Goal: Task Accomplishment & Management: Manage account settings

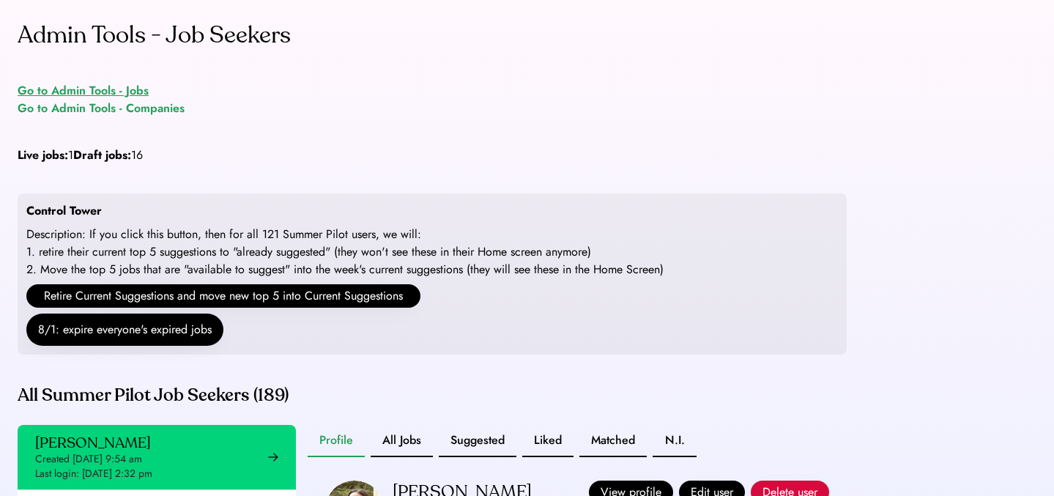
click at [94, 91] on div "Go to Admin Tools - Jobs" at bounding box center [83, 91] width 131 height 18
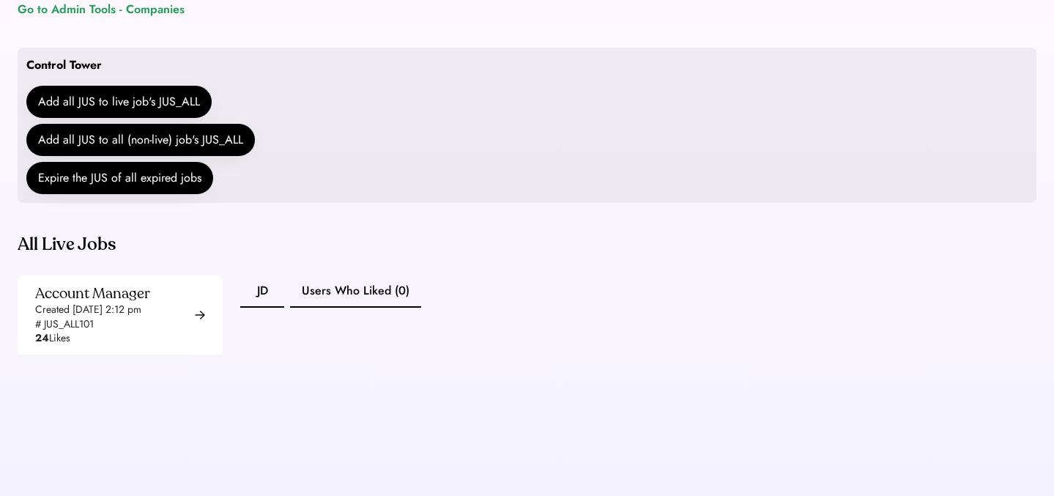
scroll to position [122, 0]
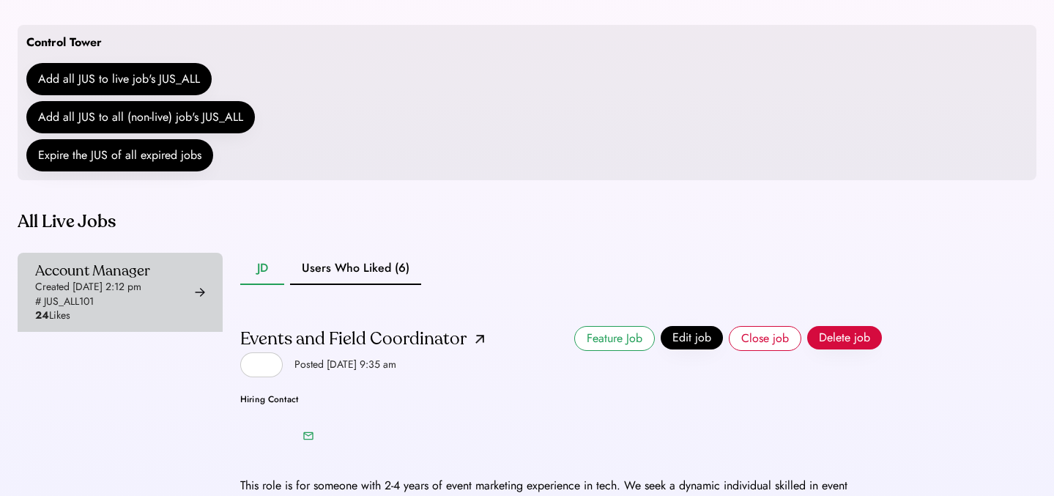
click at [150, 305] on div "Account Manager Created [DATE] 2:12 pm # JUS_ALL101 24 Likes" at bounding box center [92, 291] width 115 height 61
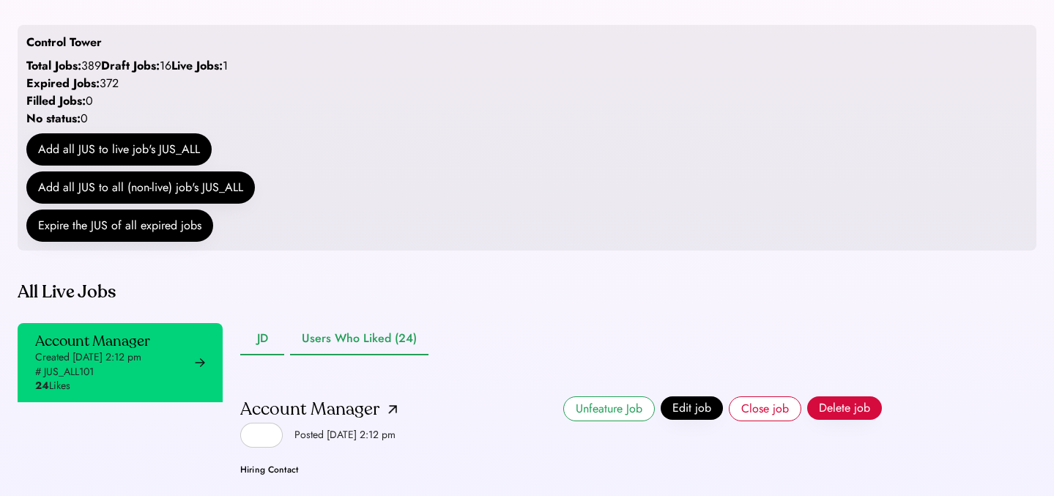
click at [354, 355] on button "Users Who Liked (24)" at bounding box center [359, 339] width 138 height 32
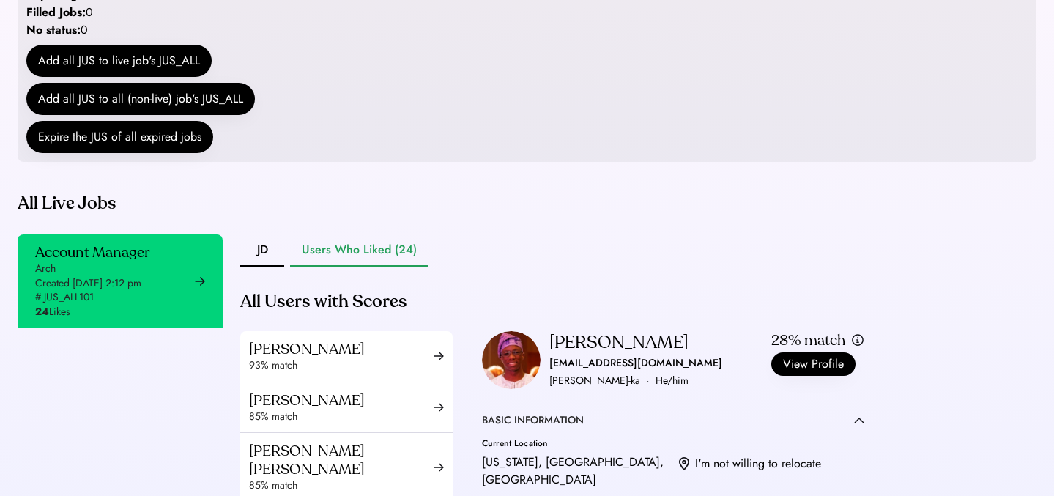
scroll to position [94, 0]
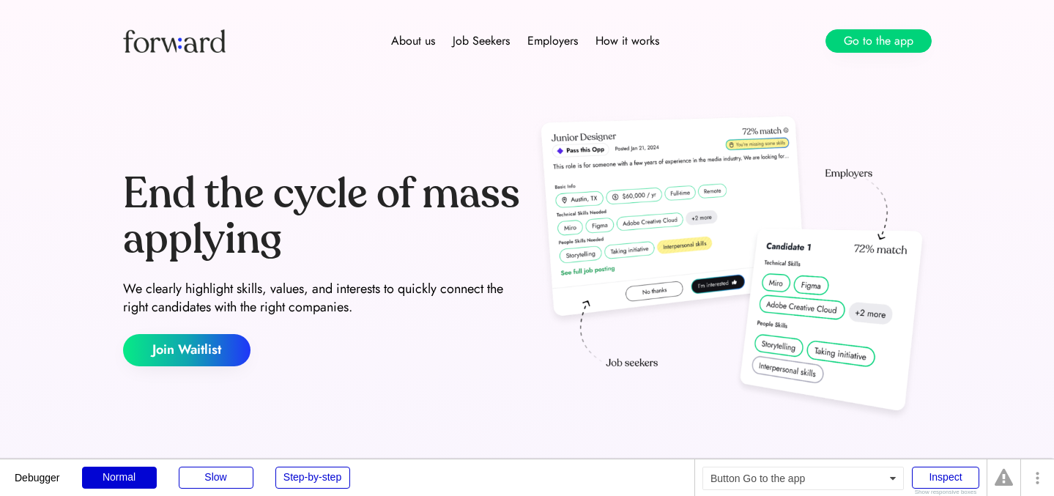
click at [866, 58] on div "About us Job Seekers Employers How it works Go to the app" at bounding box center [527, 41] width 879 height 82
click at [860, 48] on button "Go to the app" at bounding box center [878, 40] width 106 height 23
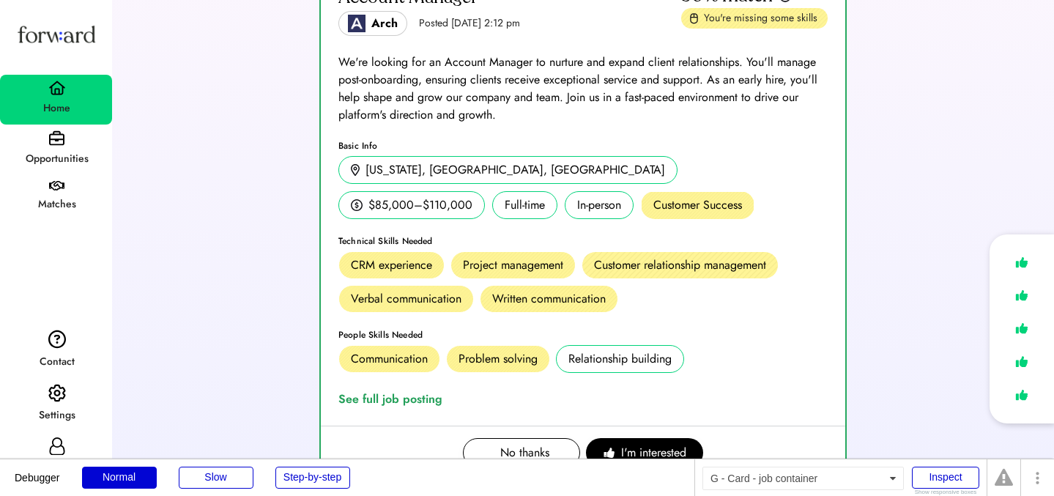
scroll to position [418, 0]
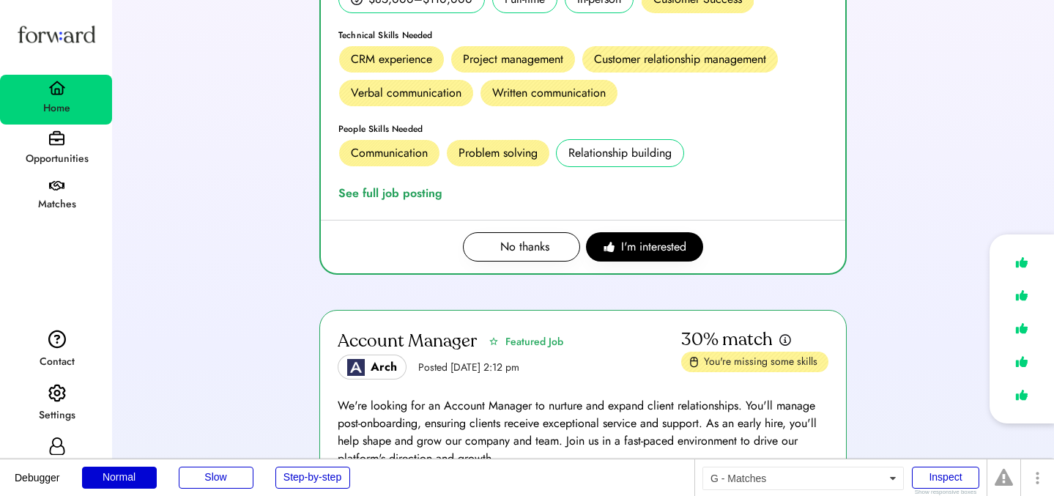
click at [45, 176] on div "Matches" at bounding box center [56, 197] width 112 height 45
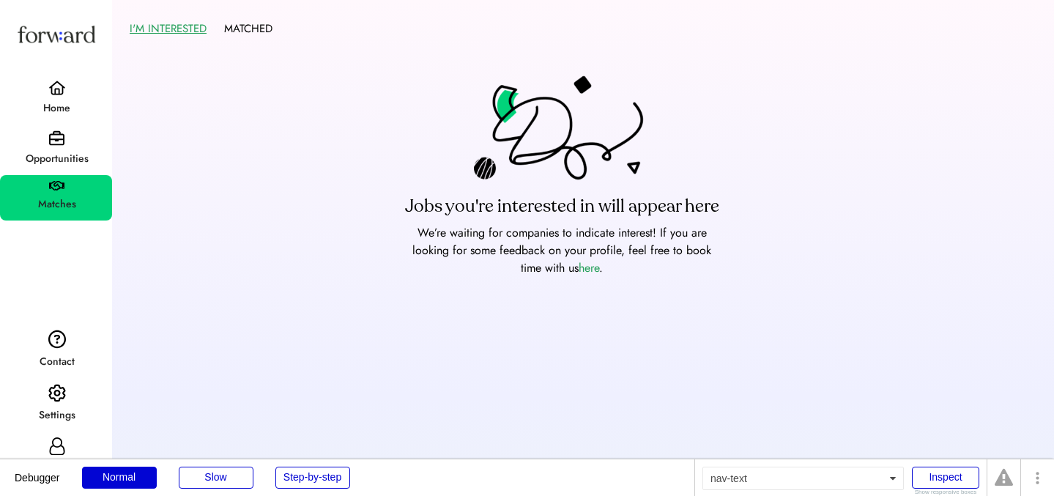
click at [48, 154] on div "Opportunities" at bounding box center [56, 159] width 111 height 18
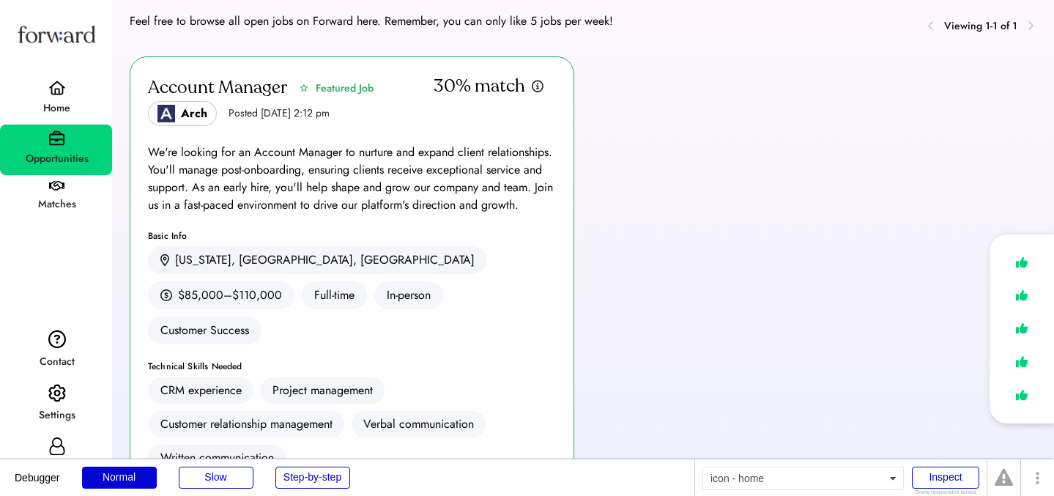
click at [76, 95] on div "Home" at bounding box center [56, 108] width 111 height 26
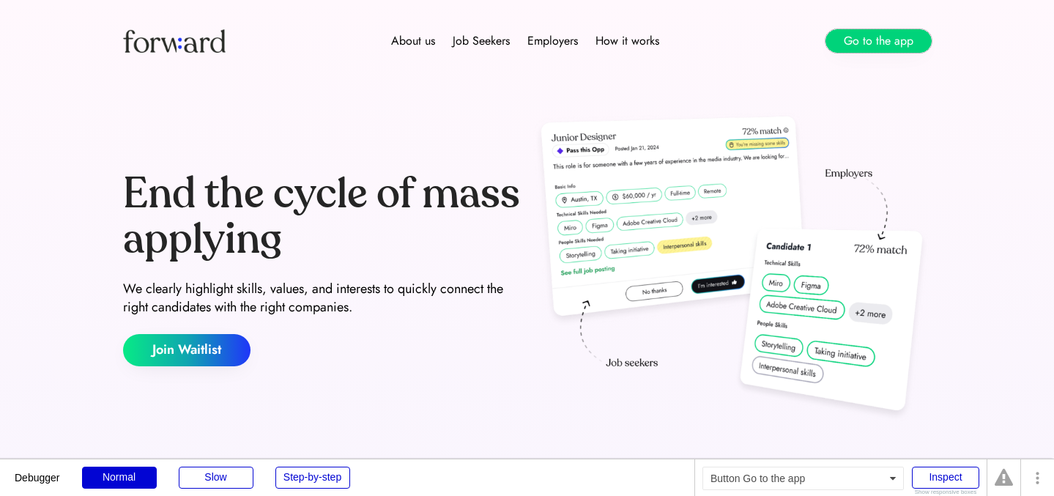
click at [862, 35] on button "Go to the app" at bounding box center [878, 40] width 106 height 23
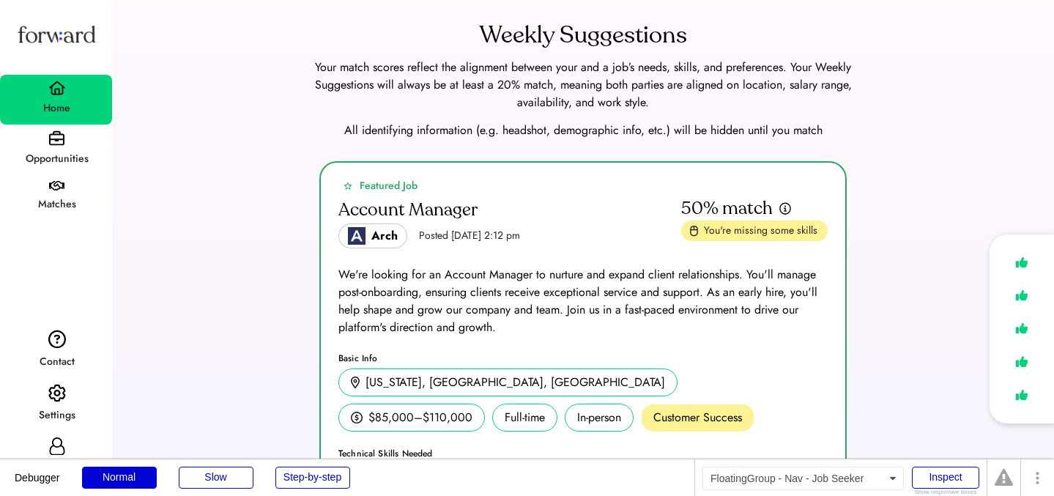
click at [73, 142] on div "Opportunities" at bounding box center [56, 149] width 112 height 51
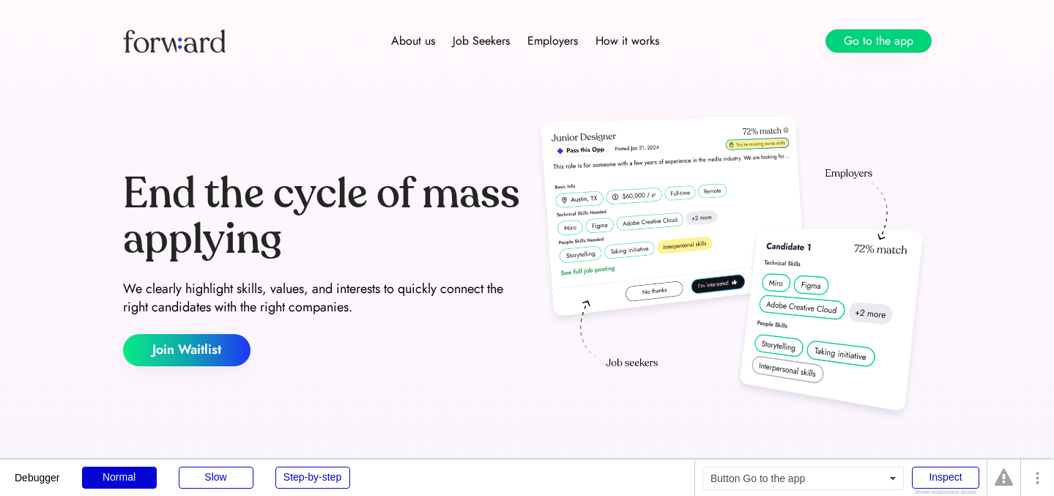
click at [912, 48] on button "Go to the app" at bounding box center [878, 40] width 106 height 23
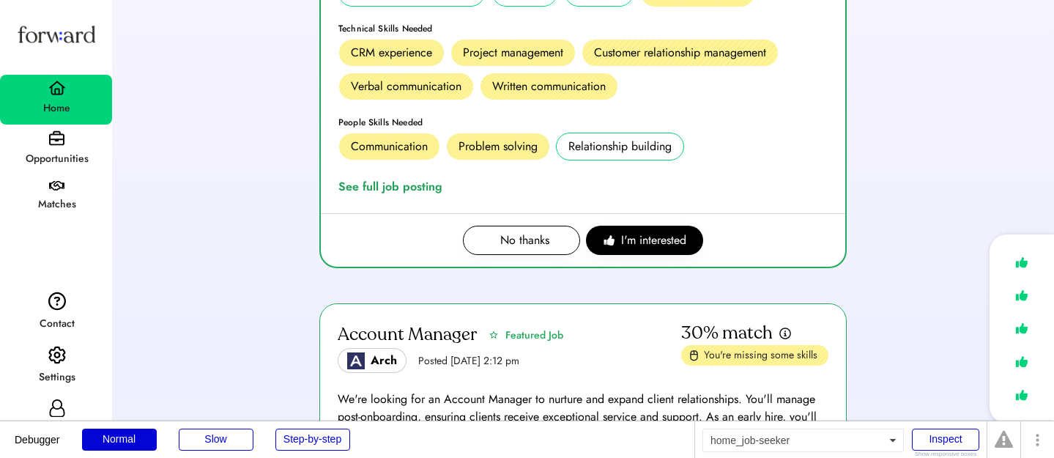
scroll to position [426, 0]
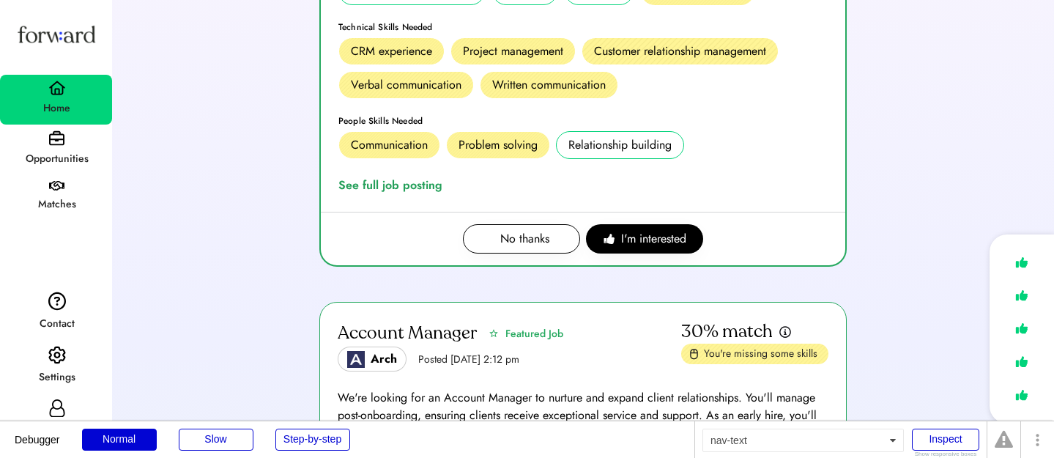
click at [64, 149] on div "Opportunities" at bounding box center [56, 159] width 111 height 26
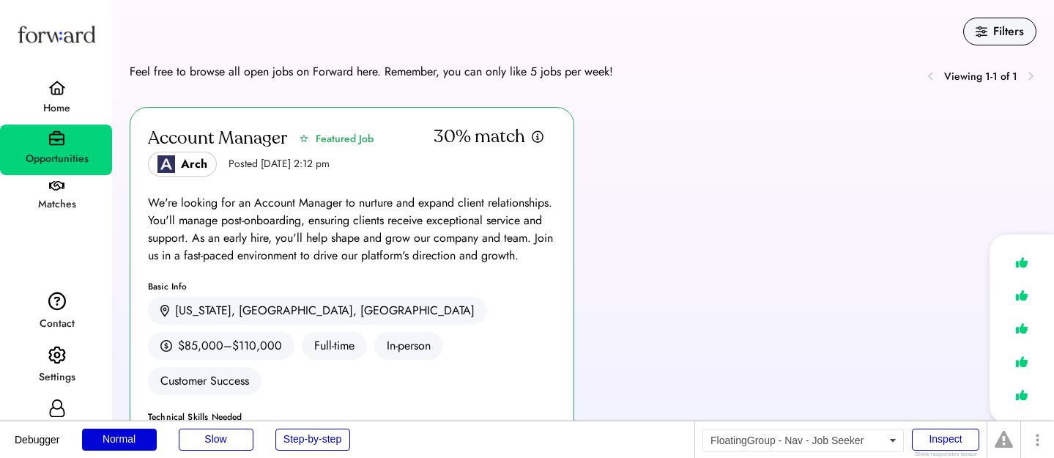
click at [62, 100] on div "Home" at bounding box center [56, 109] width 111 height 18
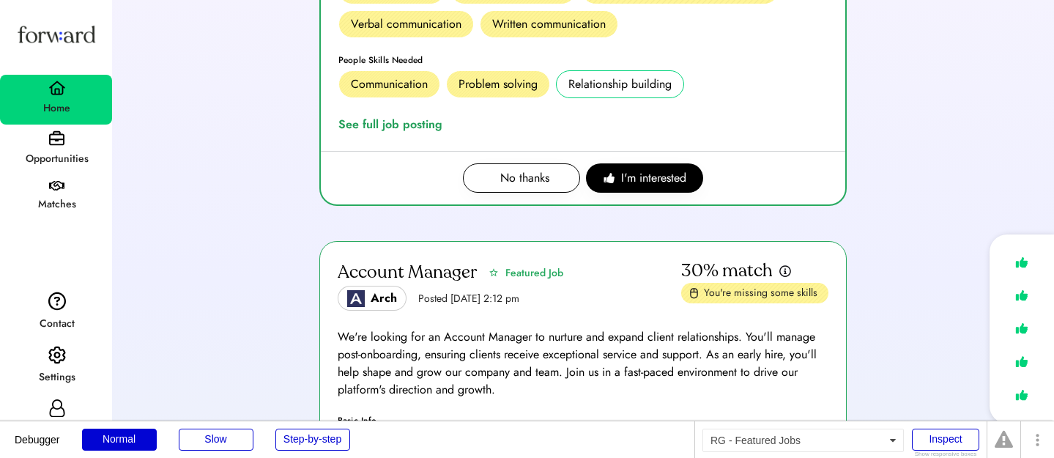
scroll to position [865, 0]
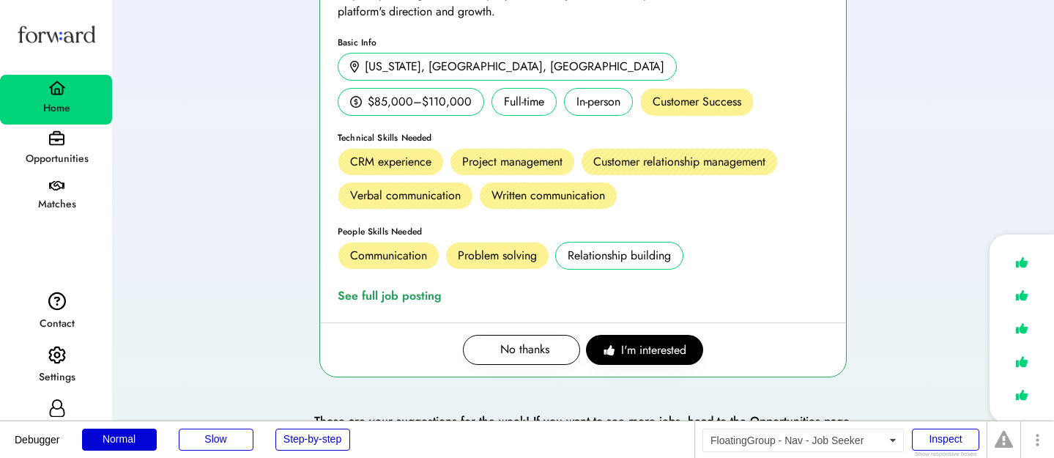
click at [51, 149] on div "Opportunities" at bounding box center [56, 159] width 111 height 26
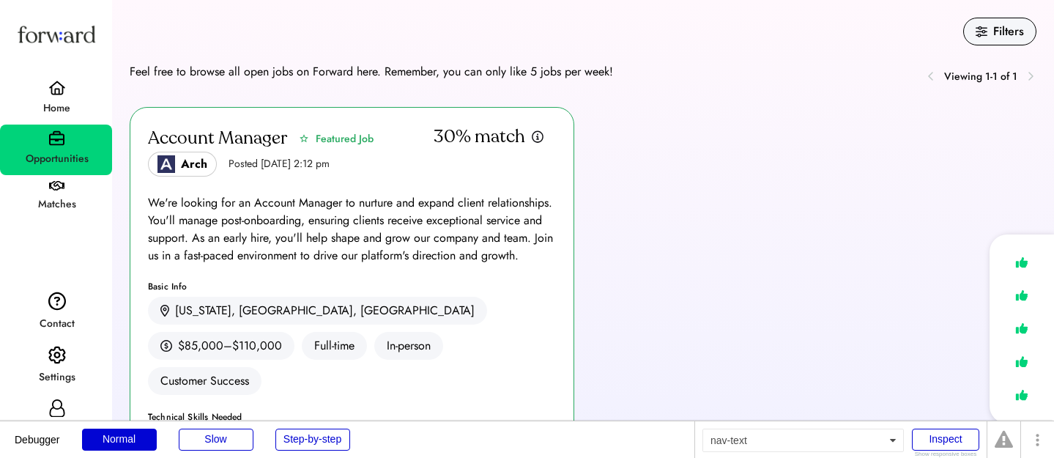
click at [43, 104] on div "Home" at bounding box center [56, 109] width 111 height 18
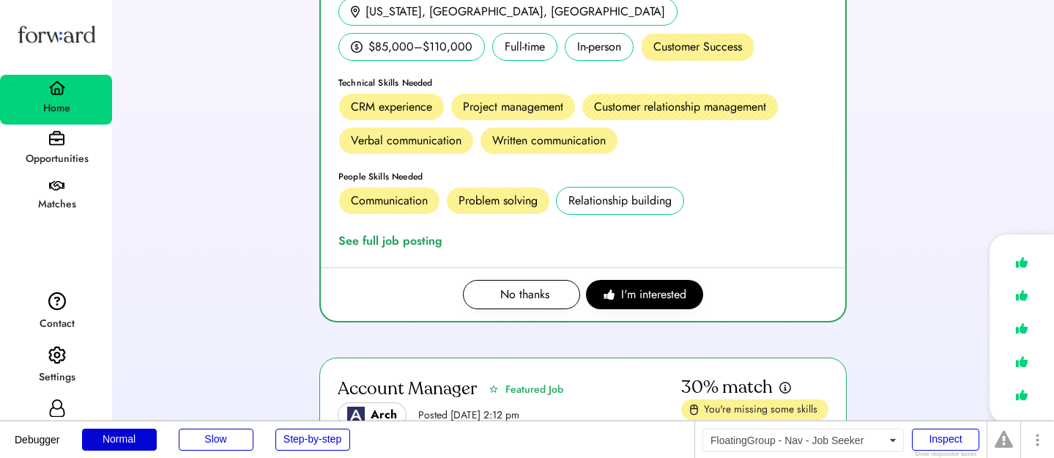
click at [81, 144] on div "Opportunities" at bounding box center [56, 149] width 112 height 51
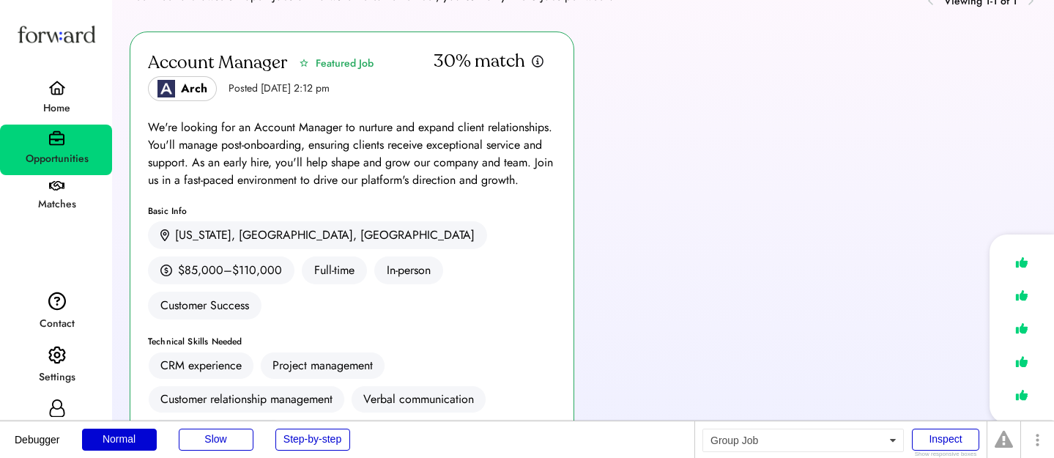
scroll to position [291, 0]
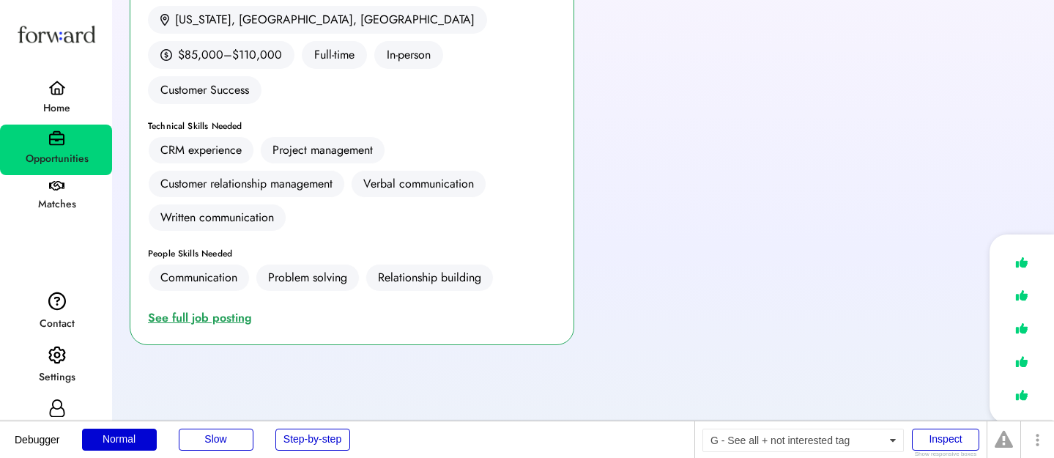
click at [196, 309] on div "See full job posting" at bounding box center [203, 318] width 110 height 18
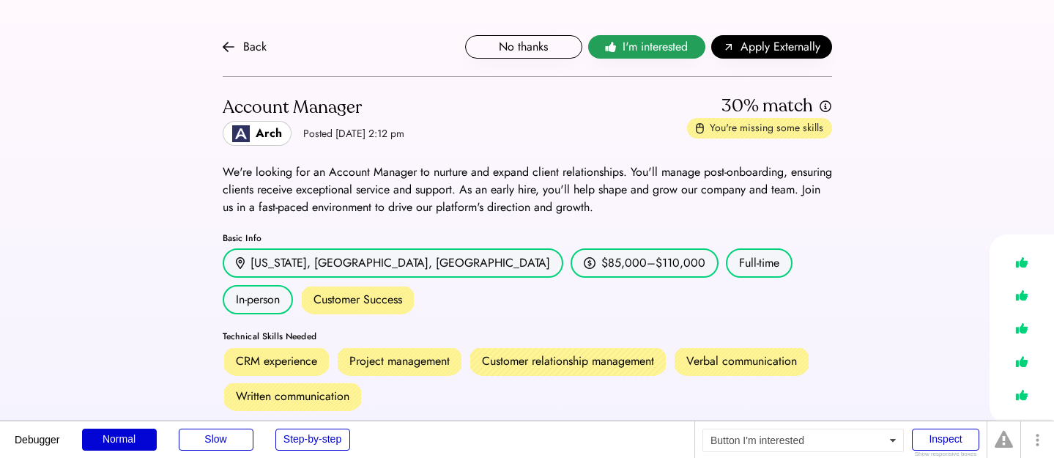
click at [646, 43] on span "I'm interested" at bounding box center [654, 47] width 65 height 18
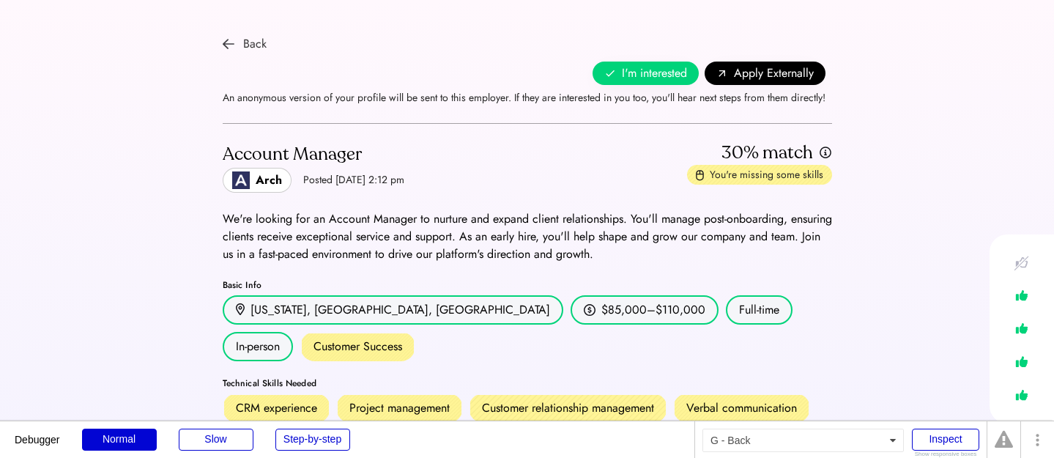
click at [250, 40] on div "Back" at bounding box center [254, 44] width 23 height 18
click at [226, 45] on img at bounding box center [229, 44] width 12 height 12
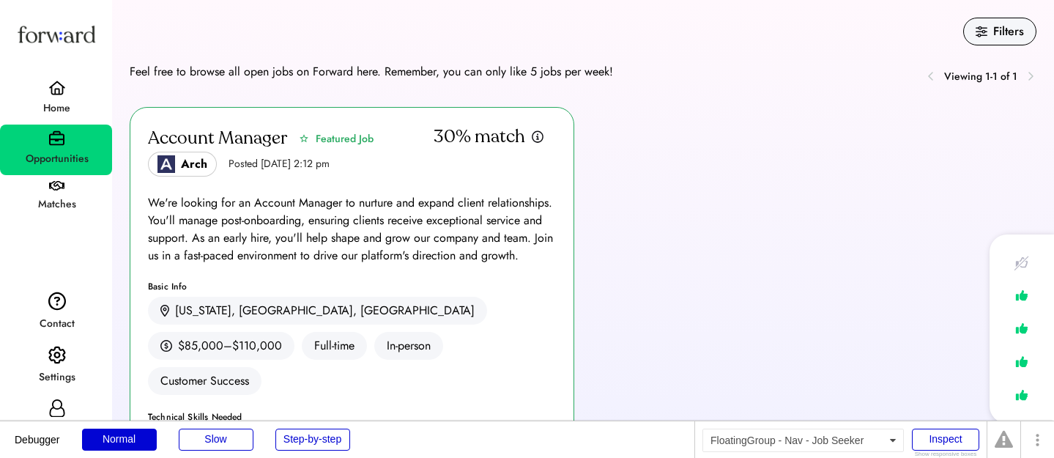
click at [62, 94] on img at bounding box center [57, 88] width 18 height 15
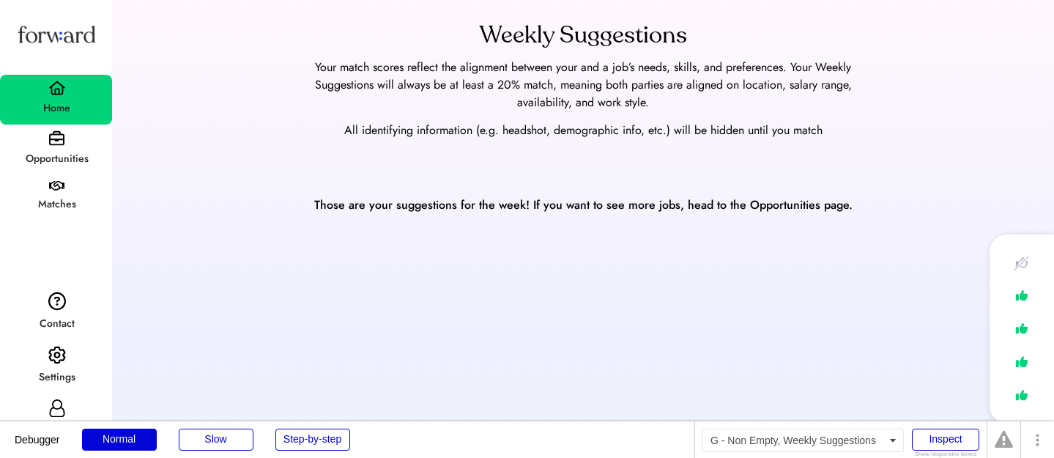
scroll to position [220, 0]
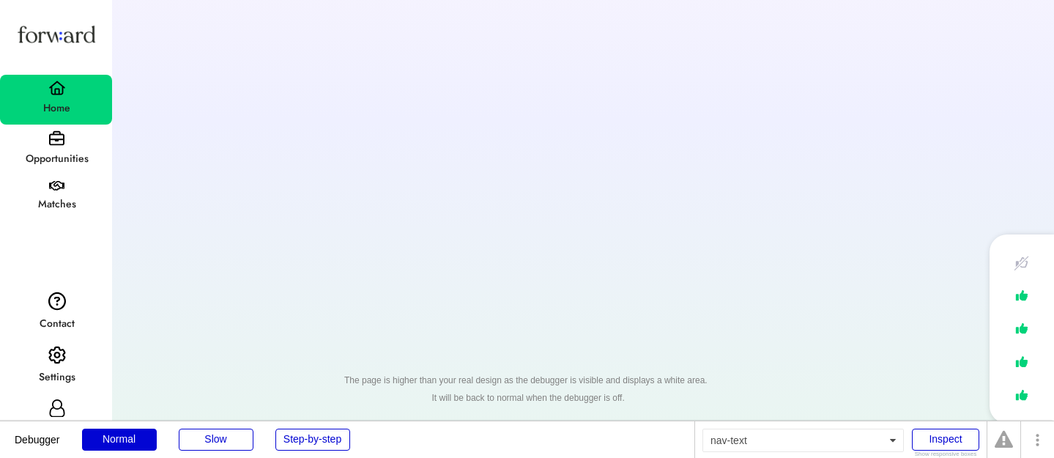
click at [52, 147] on div "Opportunities" at bounding box center [56, 159] width 111 height 26
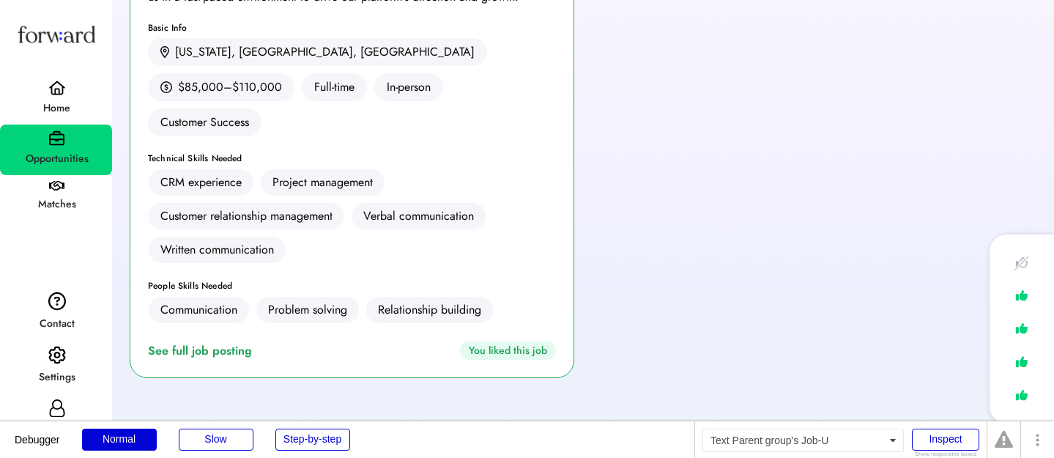
scroll to position [381, 0]
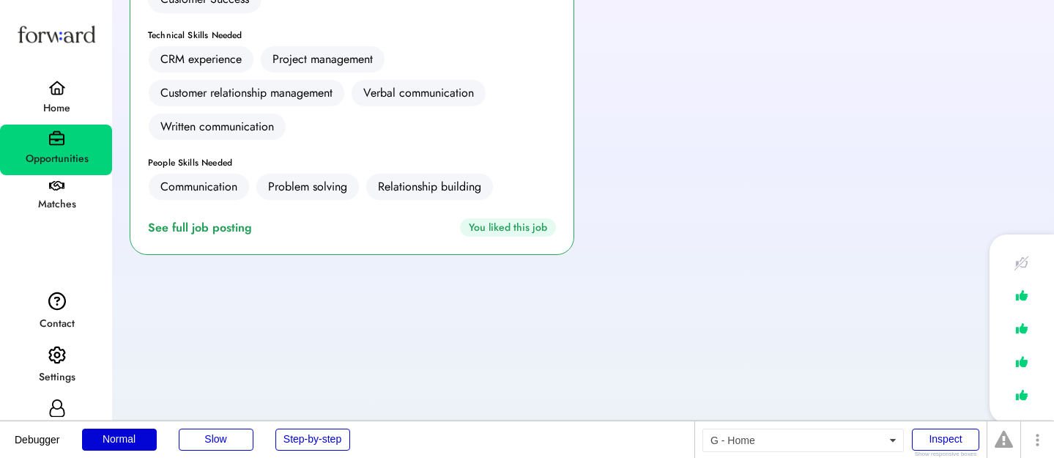
click at [67, 90] on div "Home" at bounding box center [56, 100] width 112 height 50
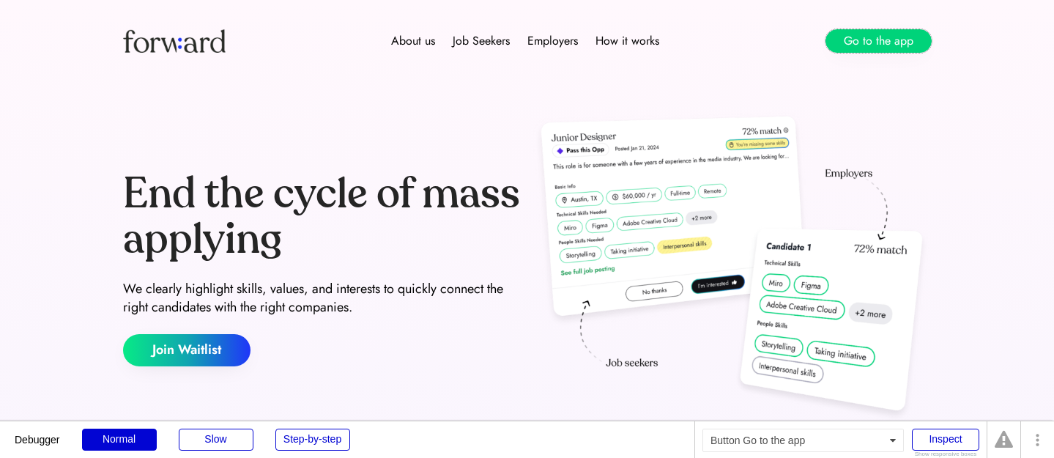
click at [888, 40] on button "Go to the app" at bounding box center [878, 40] width 106 height 23
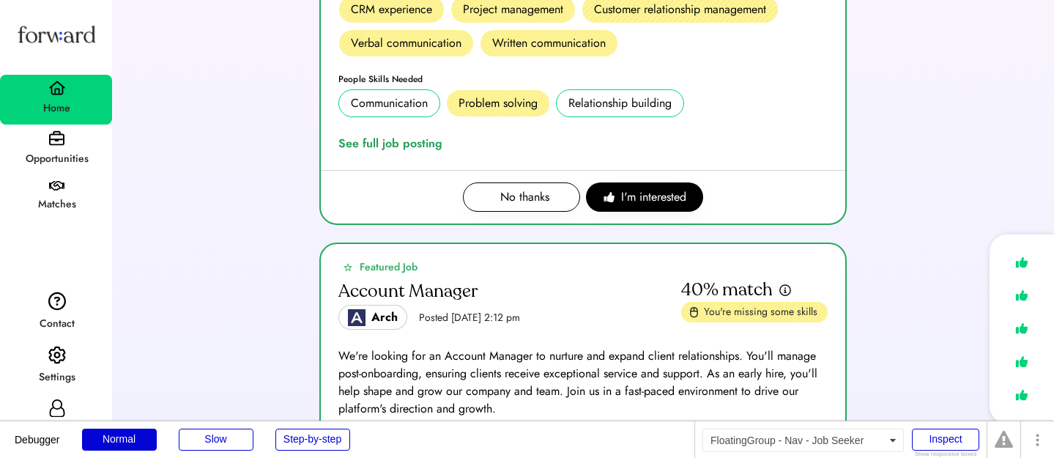
click at [53, 145] on img at bounding box center [56, 137] width 15 height 15
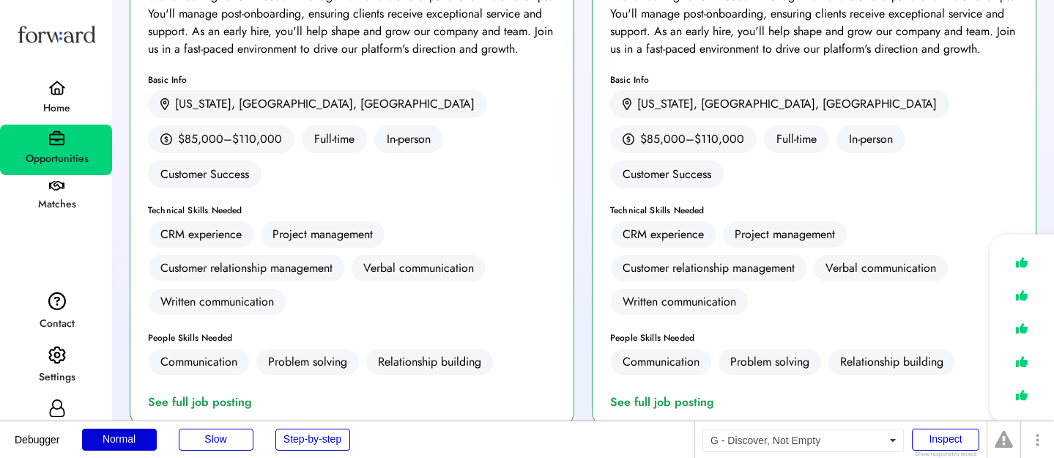
scroll to position [10, 0]
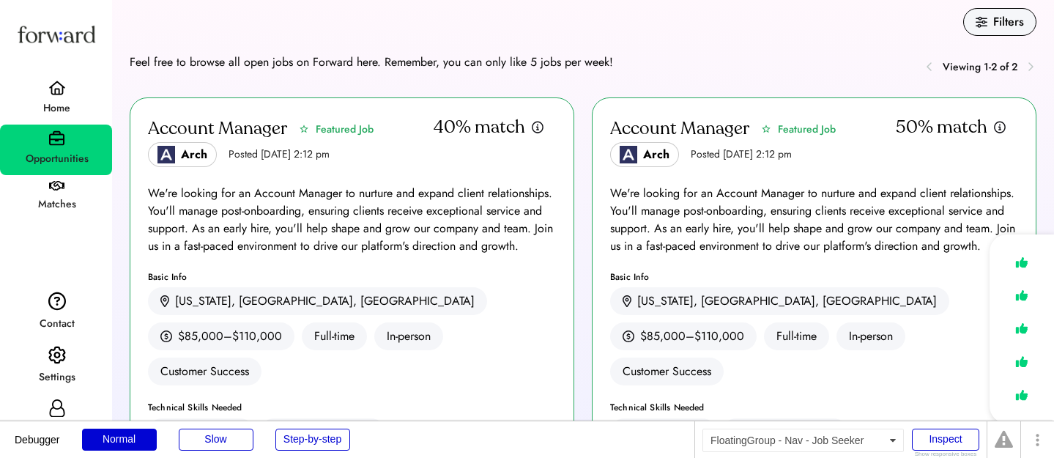
click at [51, 88] on img at bounding box center [57, 88] width 18 height 15
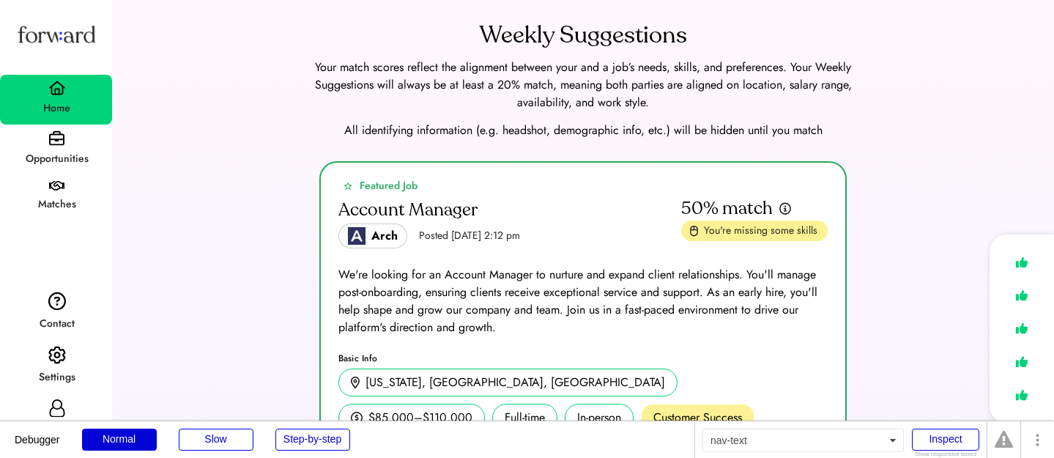
click at [48, 152] on div "Opportunities" at bounding box center [56, 159] width 111 height 18
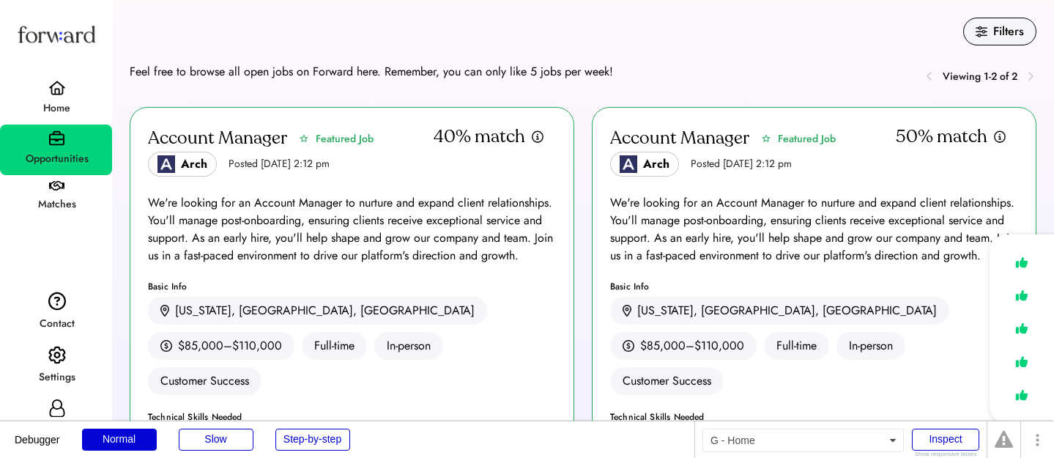
click at [46, 105] on div "Home" at bounding box center [56, 109] width 111 height 18
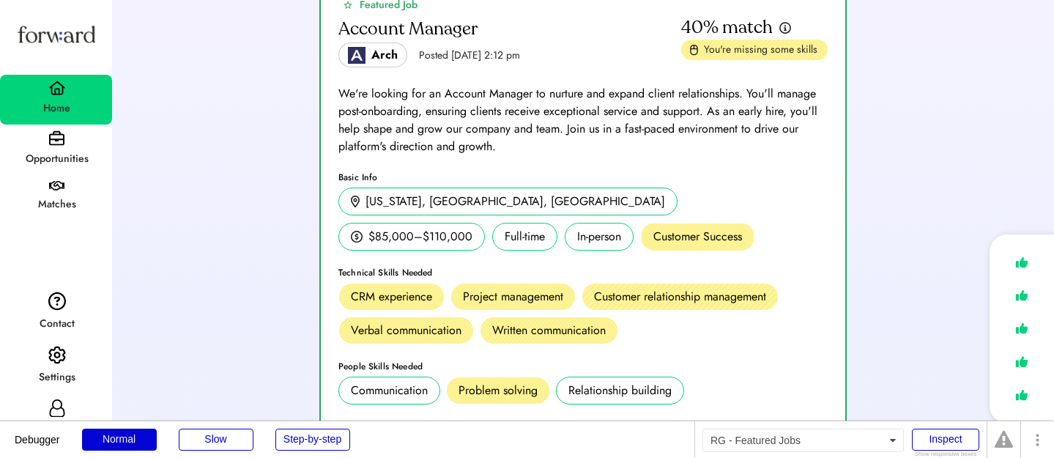
scroll to position [863, 0]
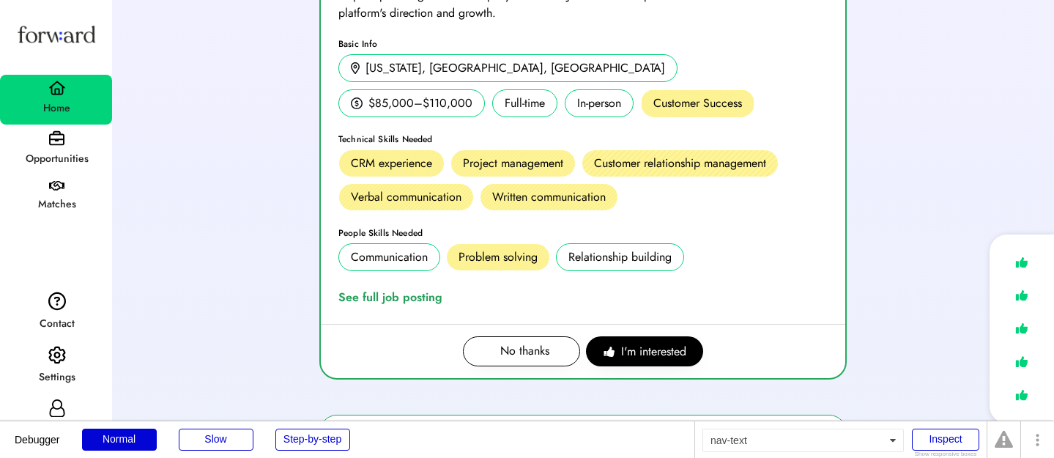
click at [43, 160] on div "Opportunities" at bounding box center [56, 159] width 111 height 18
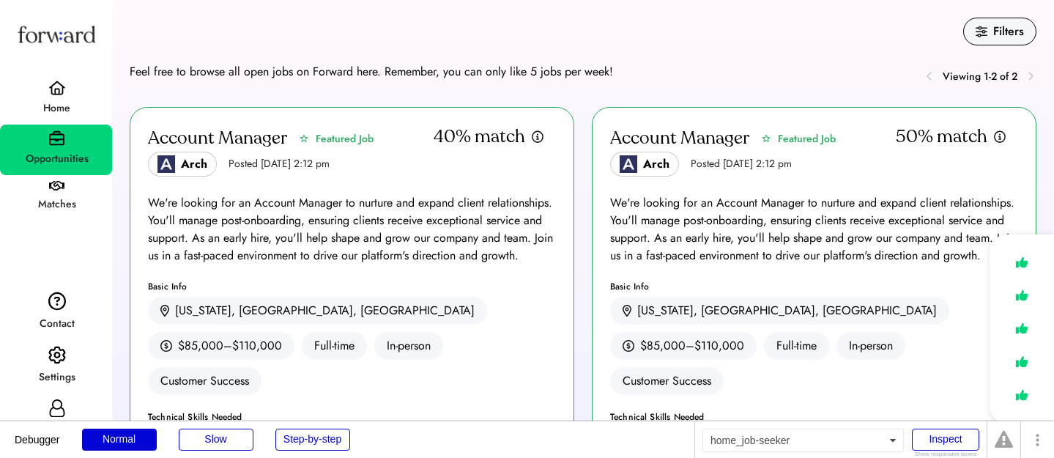
click at [63, 110] on div "Home" at bounding box center [56, 109] width 111 height 18
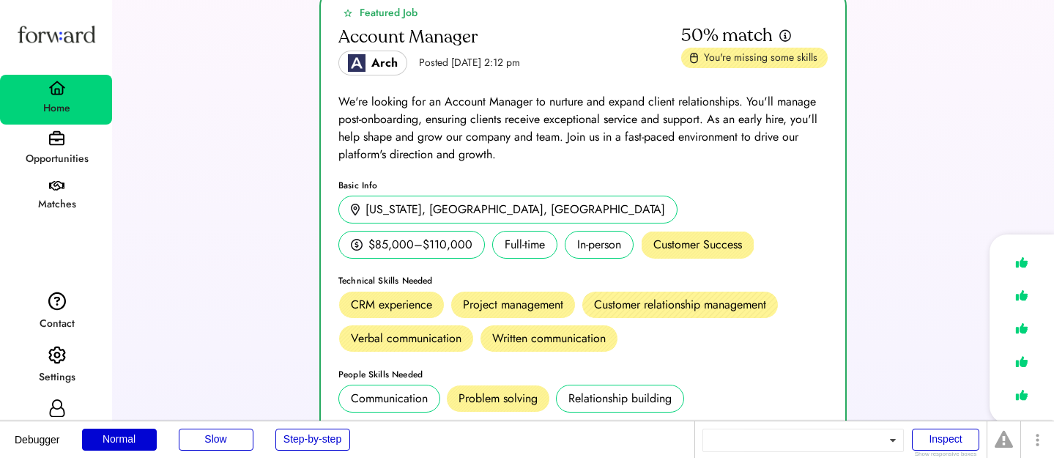
scroll to position [166, 0]
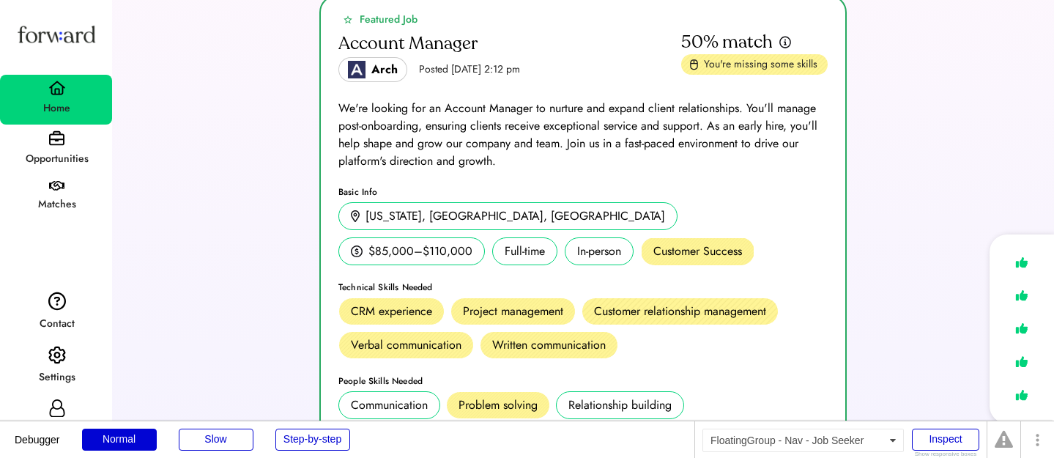
click at [69, 135] on div "Opportunities" at bounding box center [56, 149] width 112 height 51
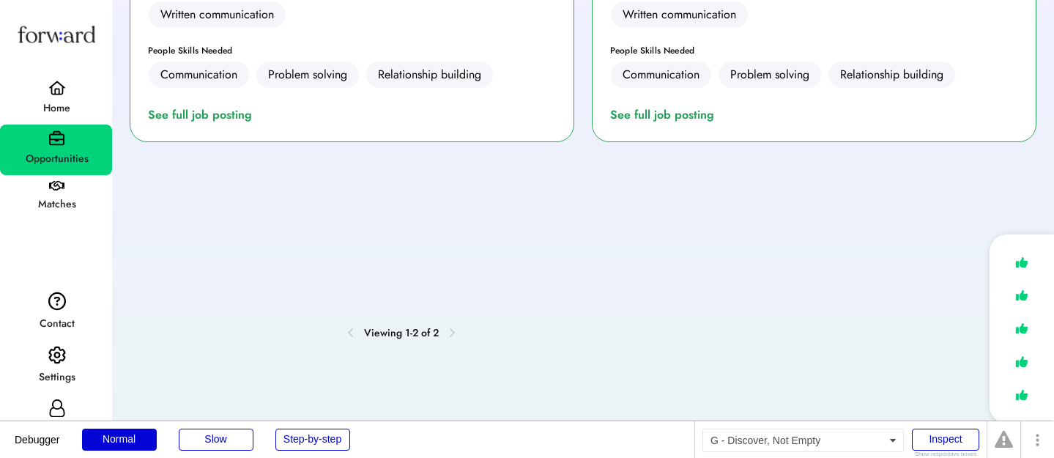
scroll to position [522, 0]
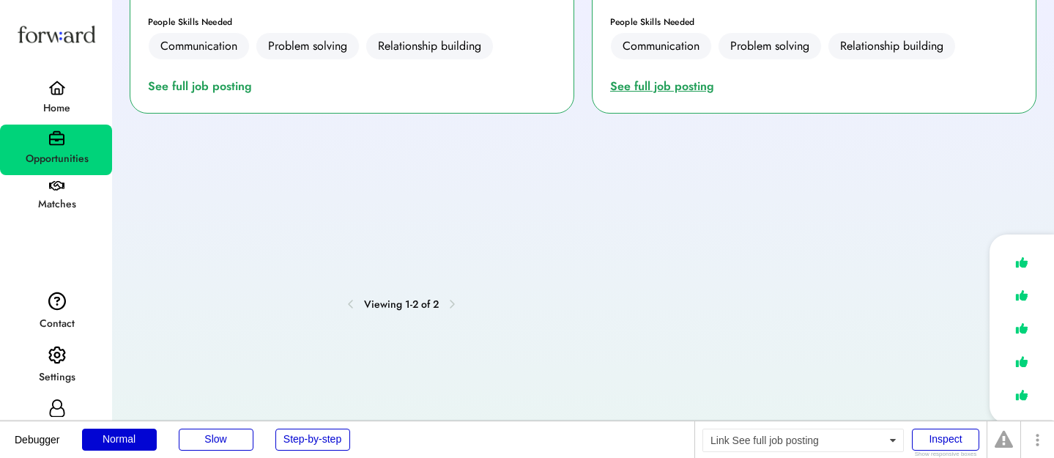
click at [676, 78] on div "See full job posting" at bounding box center [665, 87] width 110 height 18
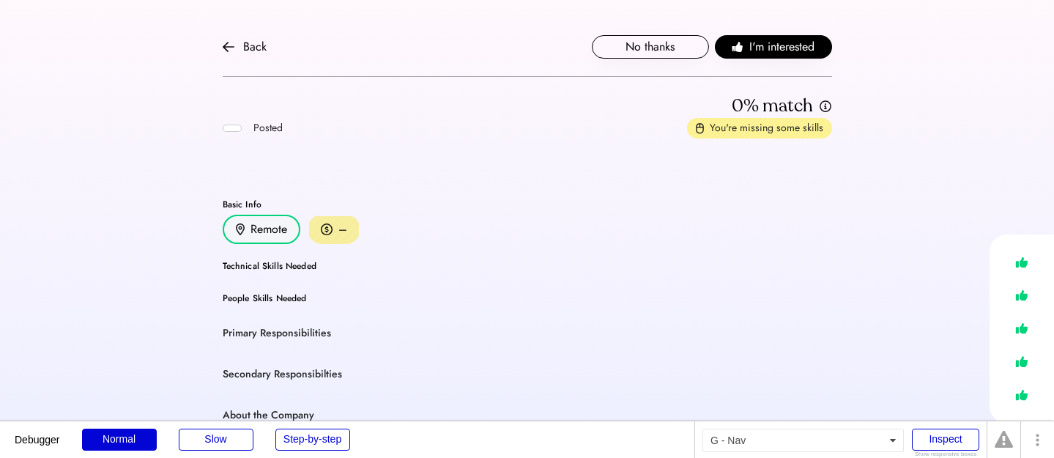
click at [245, 45] on div "Back" at bounding box center [254, 47] width 23 height 18
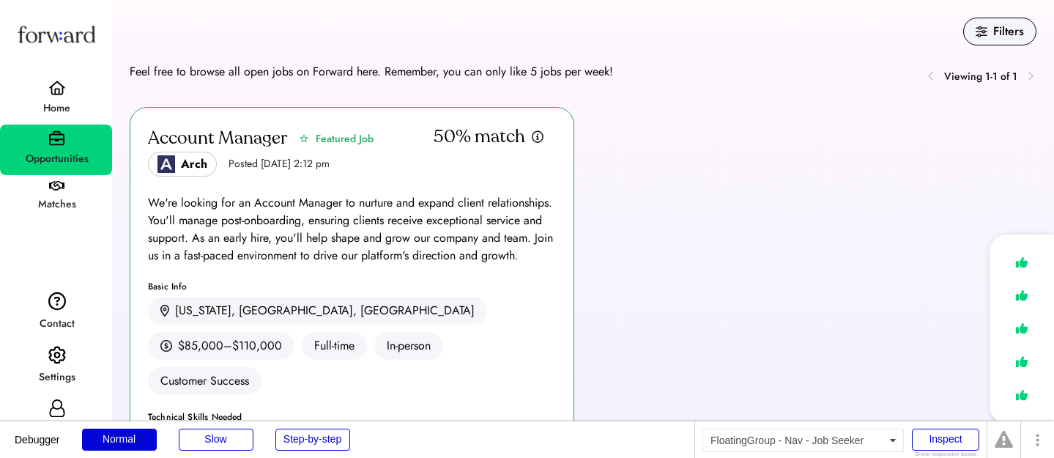
click at [66, 116] on div "Home" at bounding box center [56, 109] width 111 height 18
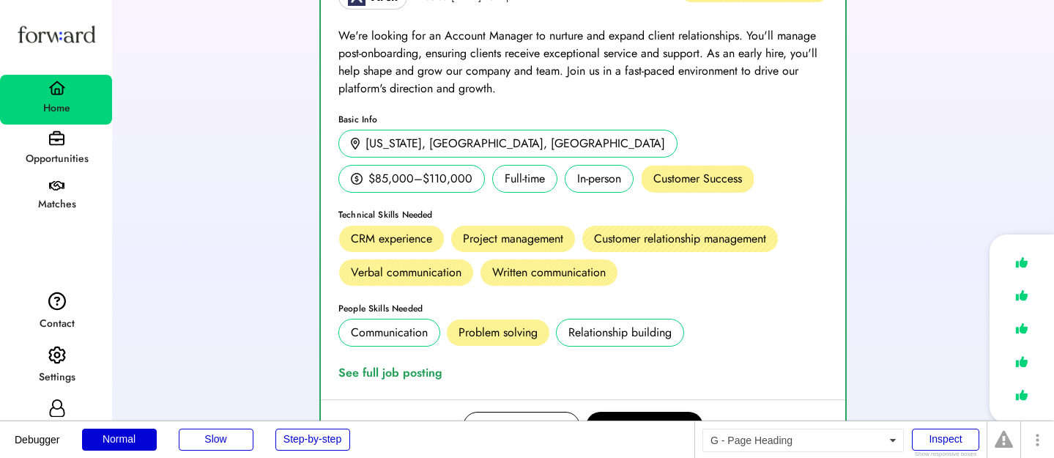
scroll to position [304, 0]
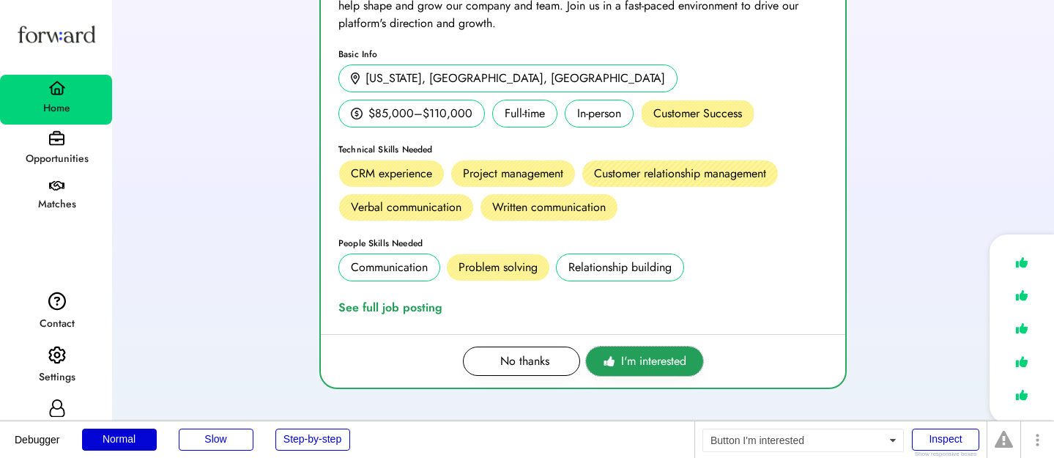
click at [613, 367] on icon at bounding box center [609, 361] width 12 height 12
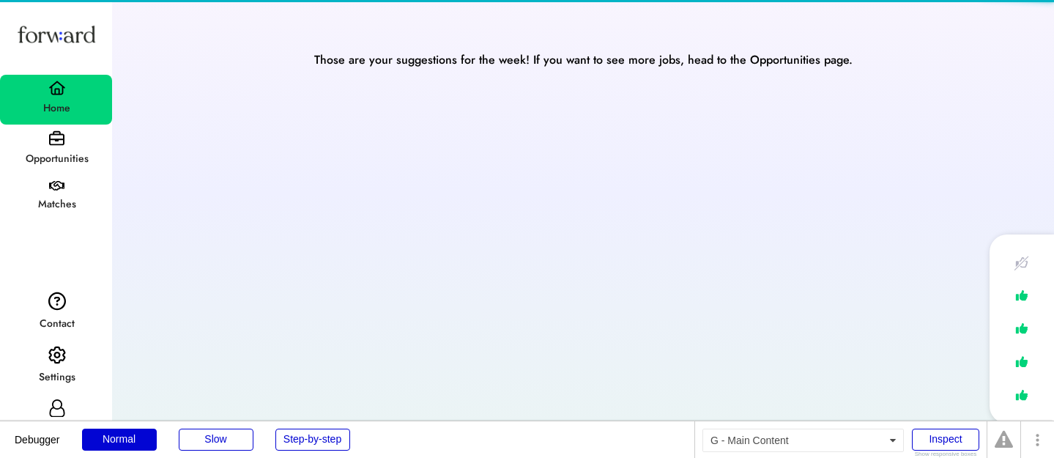
scroll to position [0, 0]
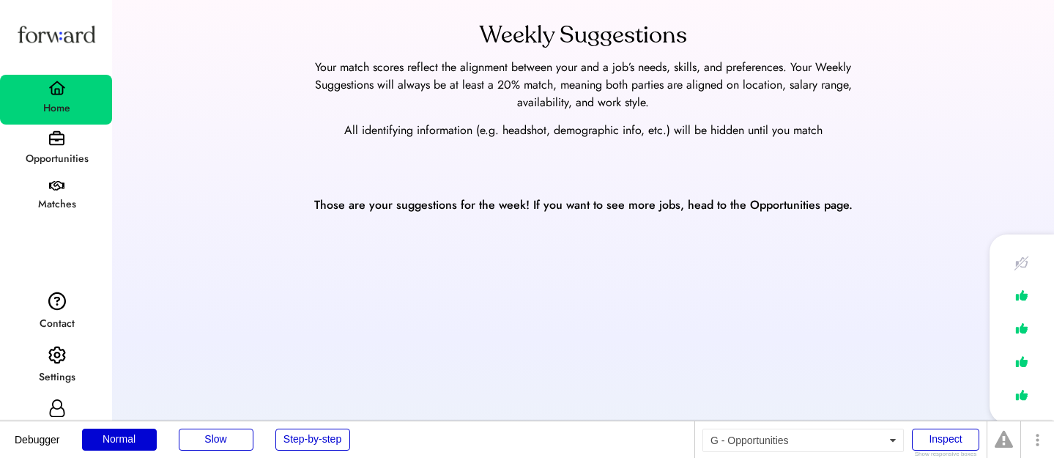
click at [83, 142] on div "Opportunities" at bounding box center [56, 149] width 112 height 51
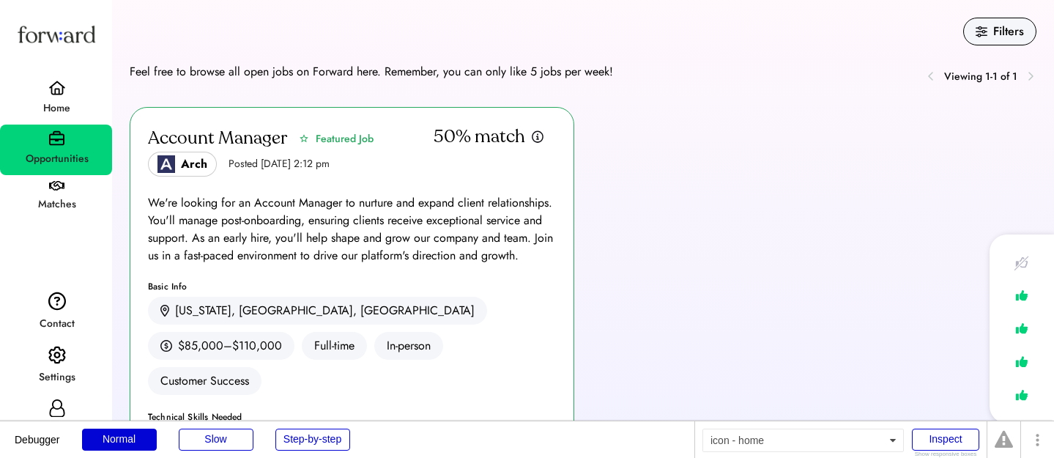
click at [58, 85] on img at bounding box center [57, 88] width 18 height 15
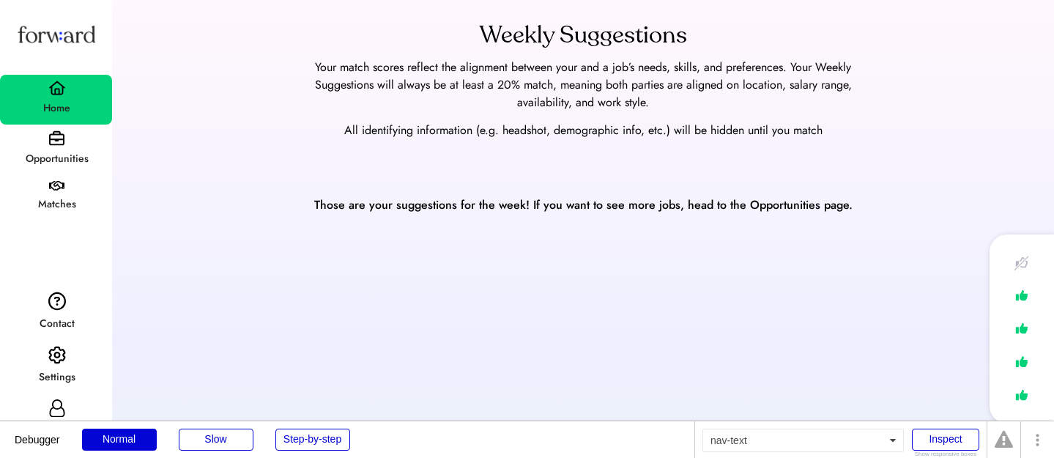
click at [57, 149] on div "Opportunities" at bounding box center [56, 159] width 111 height 26
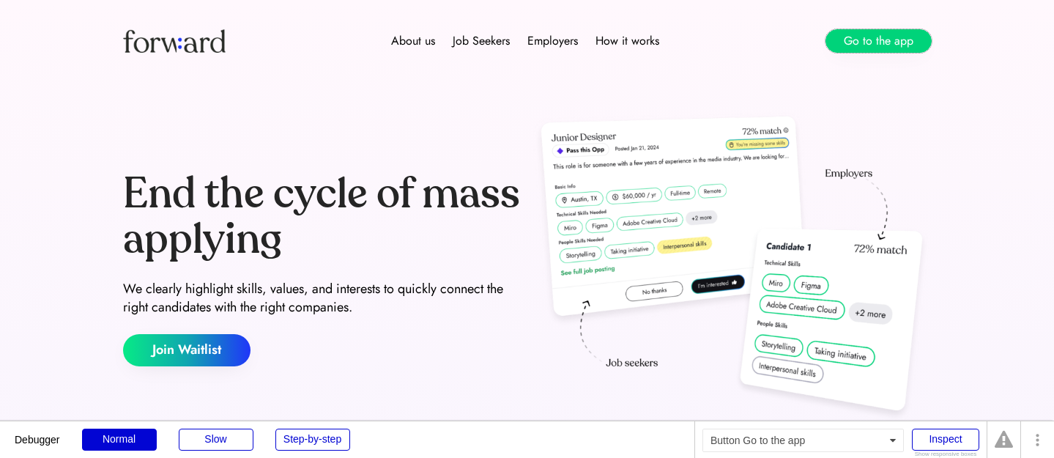
click at [877, 40] on button "Go to the app" at bounding box center [878, 40] width 106 height 23
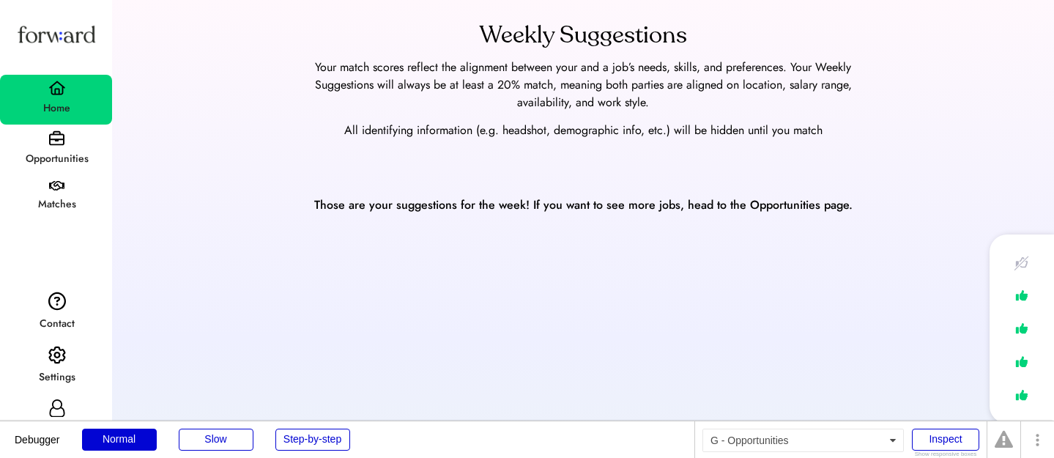
click at [26, 138] on div "Opportunities" at bounding box center [56, 149] width 112 height 51
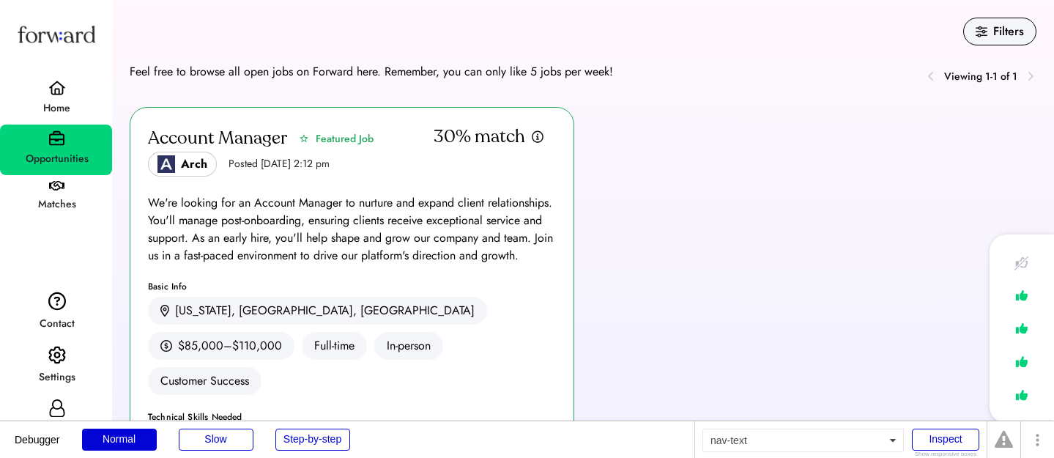
click at [13, 116] on div "Home" at bounding box center [56, 109] width 111 height 18
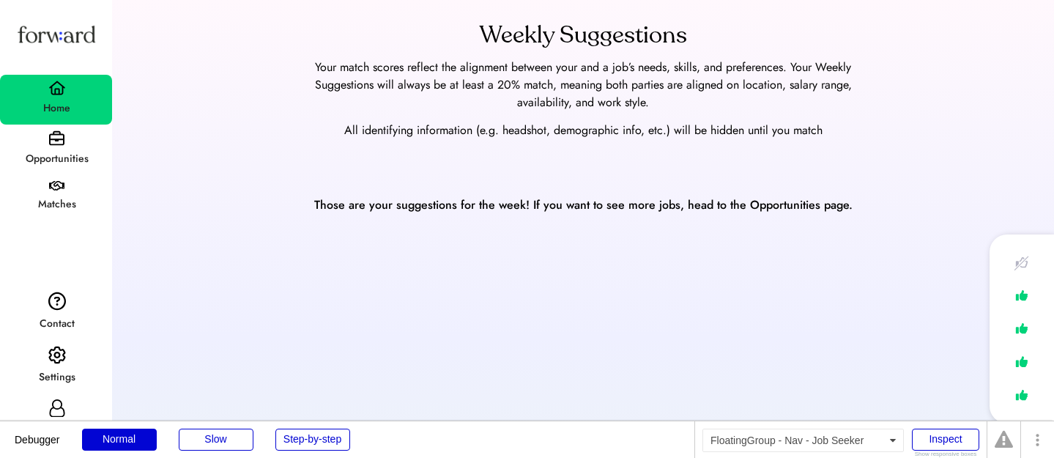
click at [45, 151] on div "Opportunities" at bounding box center [56, 159] width 111 height 18
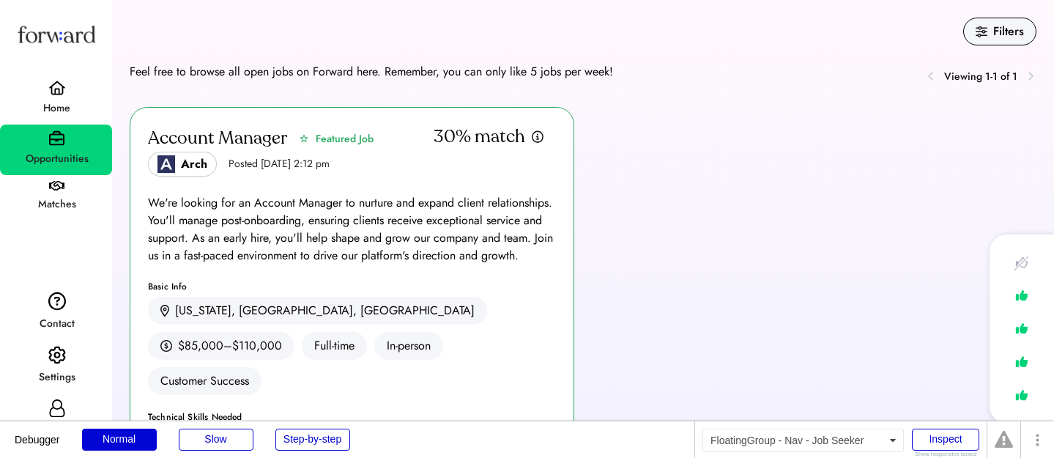
click at [38, 102] on div "Home" at bounding box center [56, 109] width 111 height 18
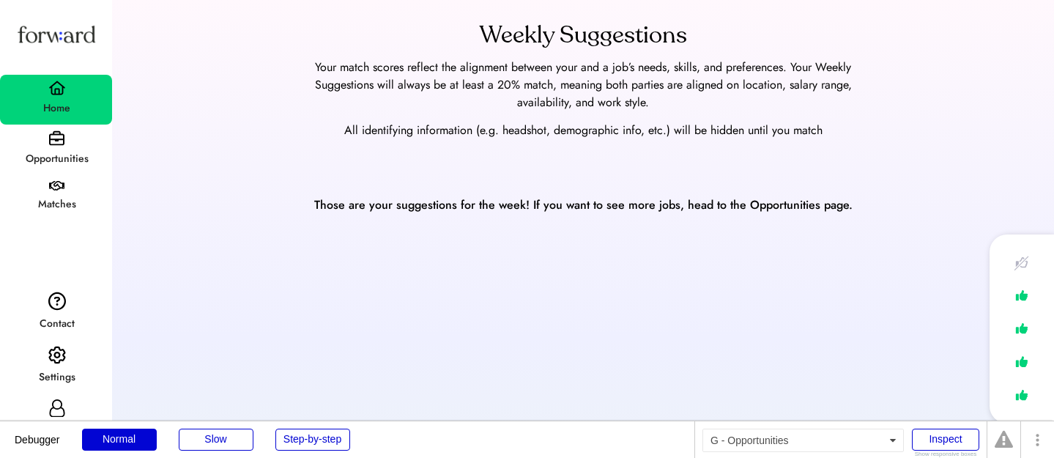
click at [67, 160] on div "Opportunities" at bounding box center [56, 159] width 111 height 18
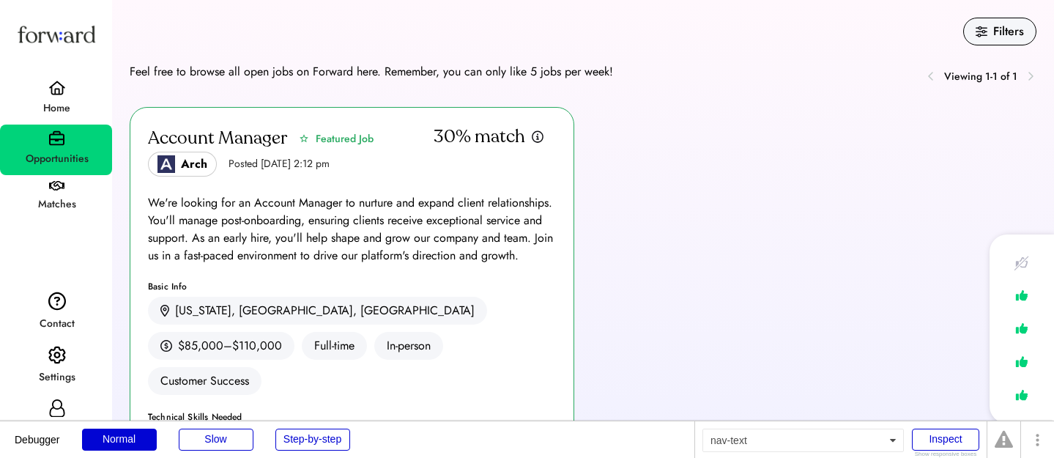
click at [67, 110] on div "Home" at bounding box center [56, 109] width 111 height 18
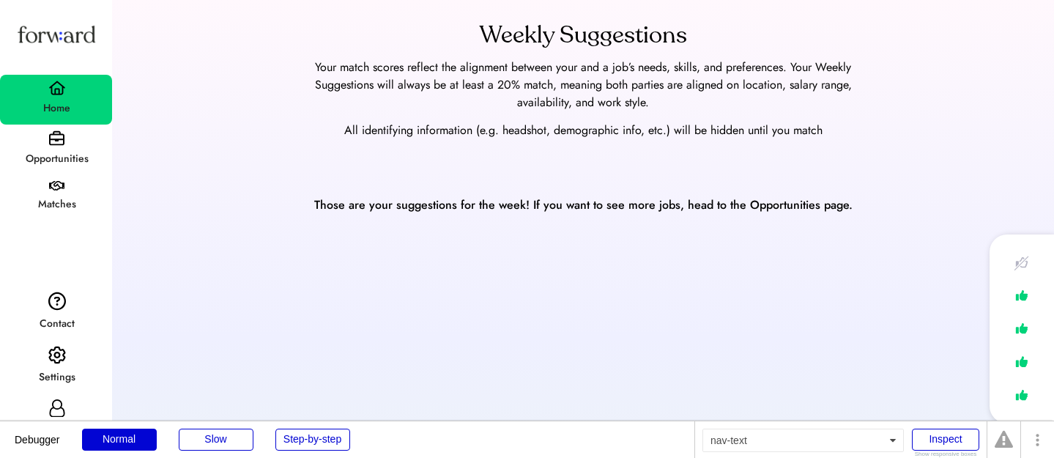
click at [65, 152] on div "Opportunities" at bounding box center [56, 159] width 111 height 18
